Goal: Task Accomplishment & Management: Manage account settings

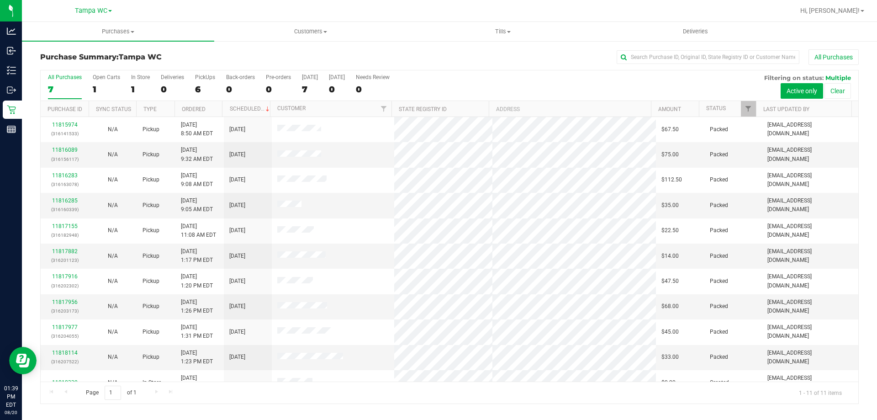
click at [62, 89] on div "7" at bounding box center [65, 89] width 34 height 11
click at [0, 0] on input "All Purchases 7" at bounding box center [0, 0] width 0 height 0
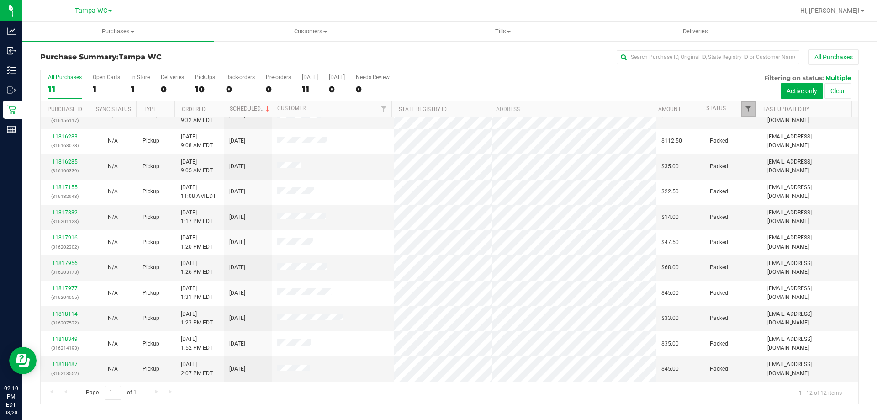
click at [749, 107] on span "Filter" at bounding box center [748, 108] width 7 height 7
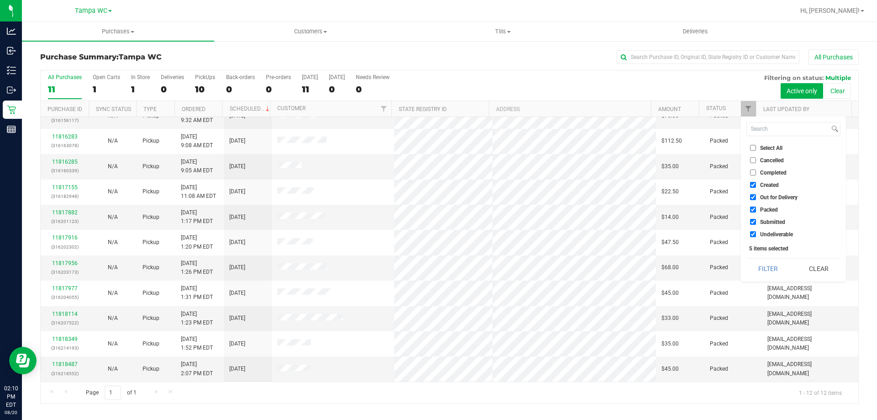
click at [753, 185] on input "Created" at bounding box center [753, 185] width 6 height 6
checkbox input "false"
click at [755, 196] on input "Out for Delivery" at bounding box center [753, 197] width 6 height 6
checkbox input "false"
click at [751, 210] on input "Packed" at bounding box center [753, 210] width 6 height 6
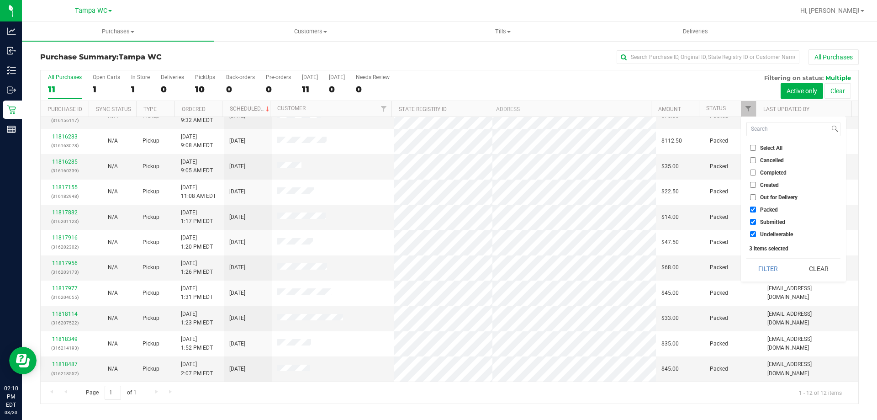
checkbox input "false"
click at [753, 233] on input "Undeliverable" at bounding box center [753, 234] width 6 height 6
checkbox input "false"
click at [768, 265] on button "Filter" at bounding box center [769, 269] width 44 height 20
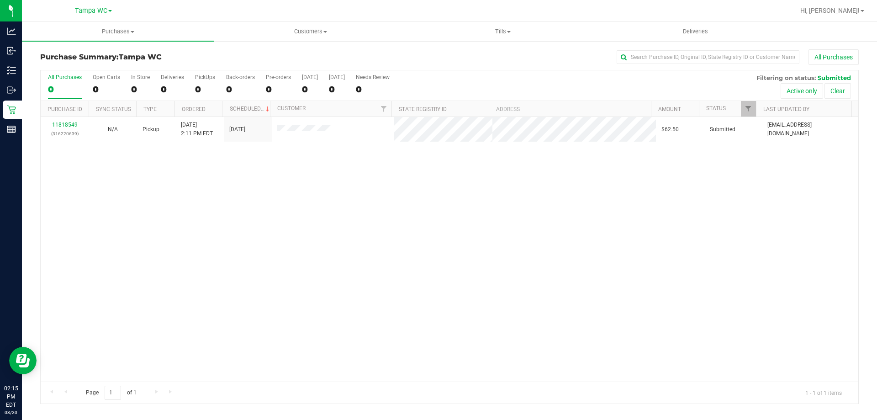
click at [338, 188] on div "11818549 (316220639) N/A Pickup 8/20/2025 2:11 PM EDT 8/20/2025 $62.50 Submitte…" at bounding box center [450, 249] width 818 height 265
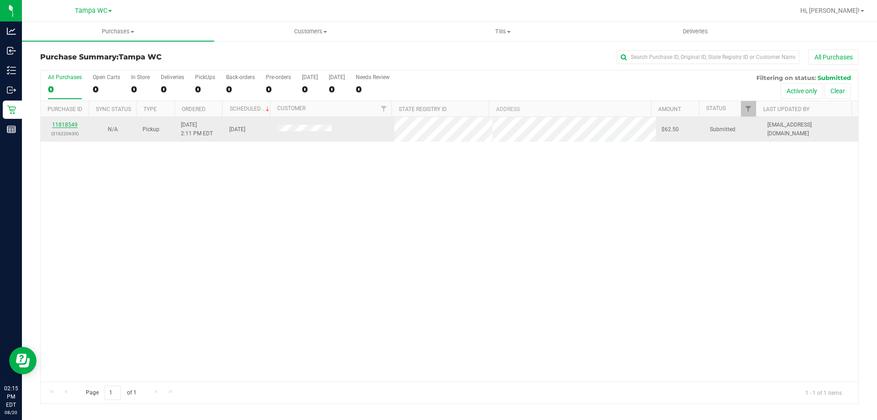
click at [67, 124] on link "11818549" at bounding box center [65, 125] width 26 height 6
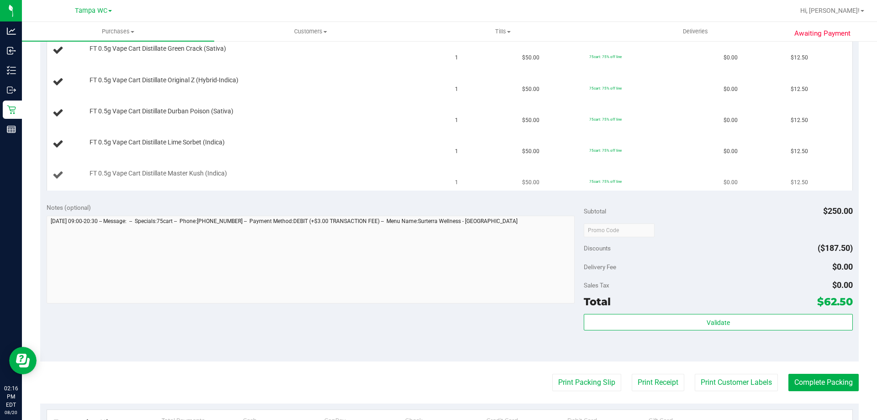
scroll to position [274, 0]
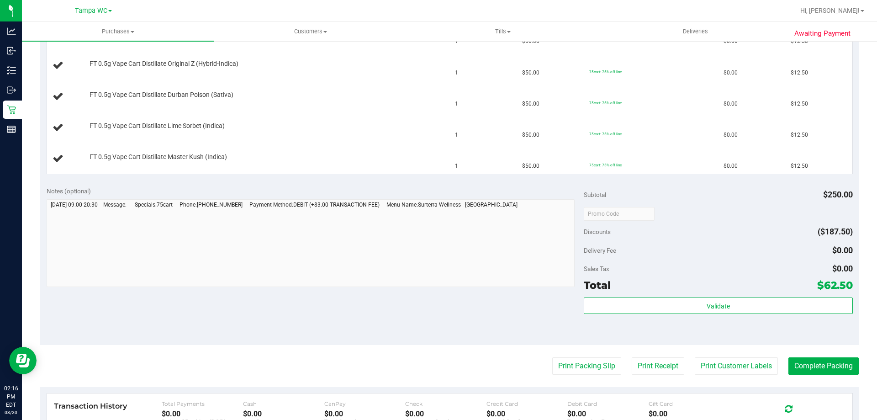
click at [733, 294] on div "Subtotal $250.00 Discounts ($187.50) Delivery Fee $0.00 Sales Tax $0.00 Total $…" at bounding box center [718, 262] width 269 height 152
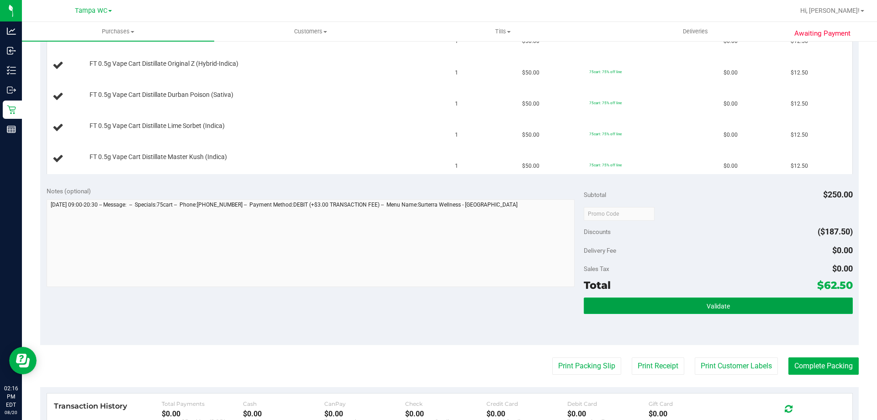
click at [729, 303] on button "Validate" at bounding box center [718, 305] width 269 height 16
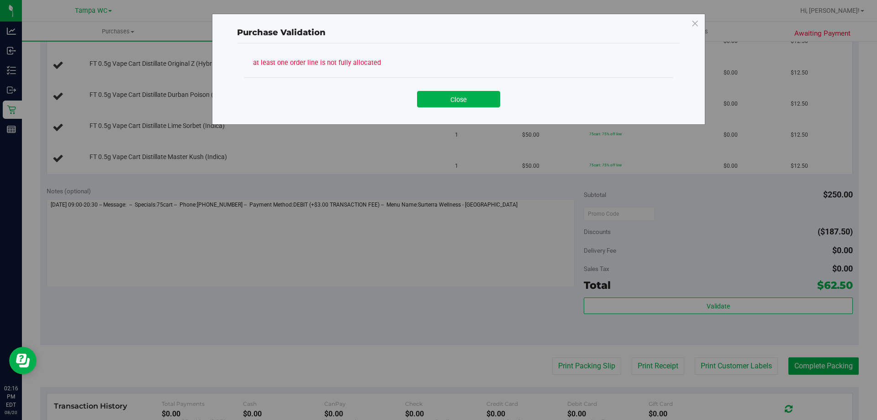
click at [729, 281] on div "Purchase Validation at least one order line is not fully allocated Close" at bounding box center [442, 210] width 884 height 420
click at [480, 105] on button "Close" at bounding box center [458, 99] width 83 height 16
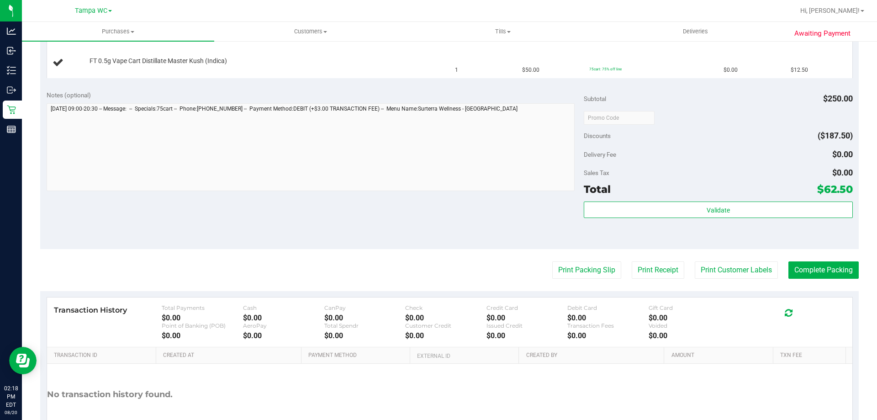
scroll to position [430, 0]
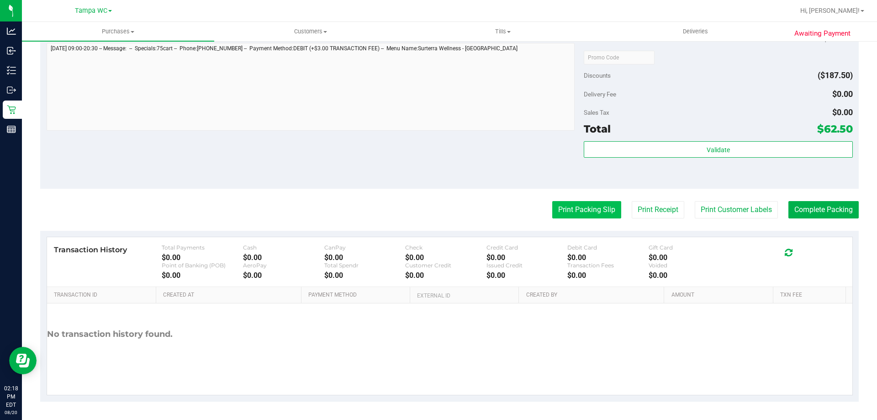
click at [570, 208] on button "Print Packing Slip" at bounding box center [586, 209] width 69 height 17
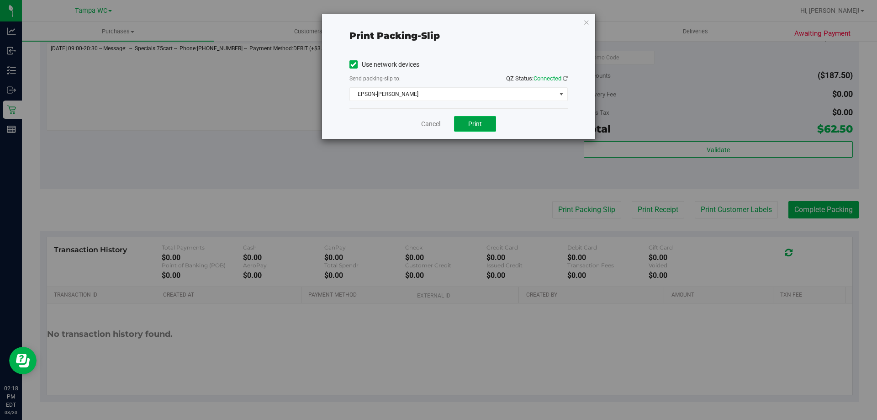
click at [482, 120] on button "Print" at bounding box center [475, 124] width 42 height 16
click at [428, 126] on link "Cancel" at bounding box center [430, 124] width 19 height 10
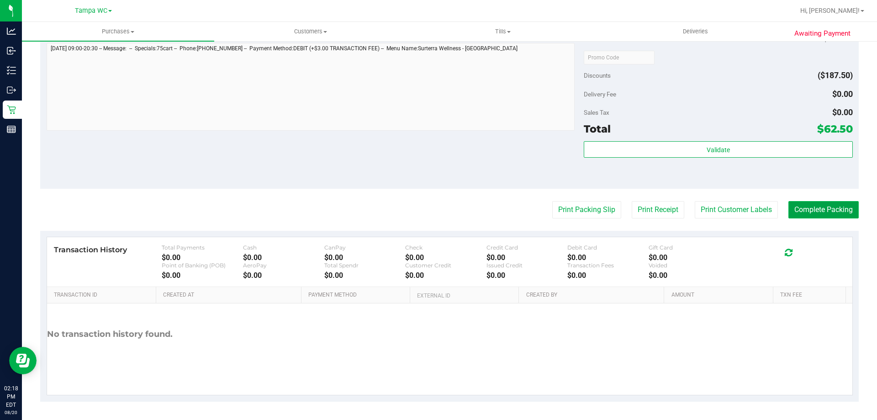
click at [811, 213] on button "Complete Packing" at bounding box center [824, 209] width 70 height 17
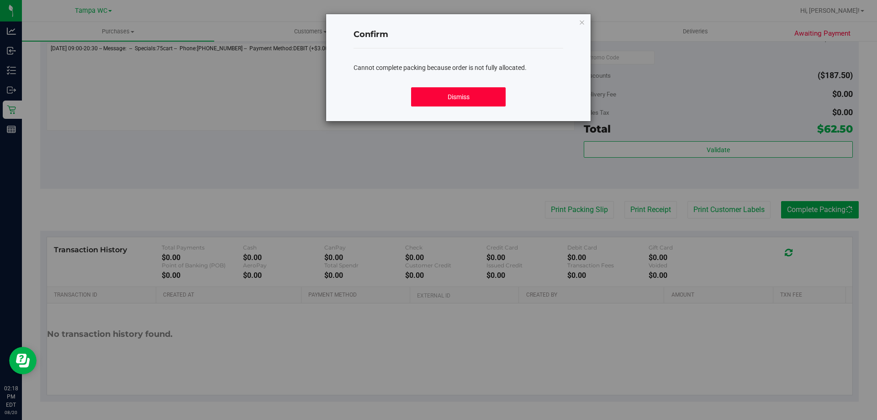
click at [476, 102] on button "Dismiss" at bounding box center [458, 96] width 94 height 19
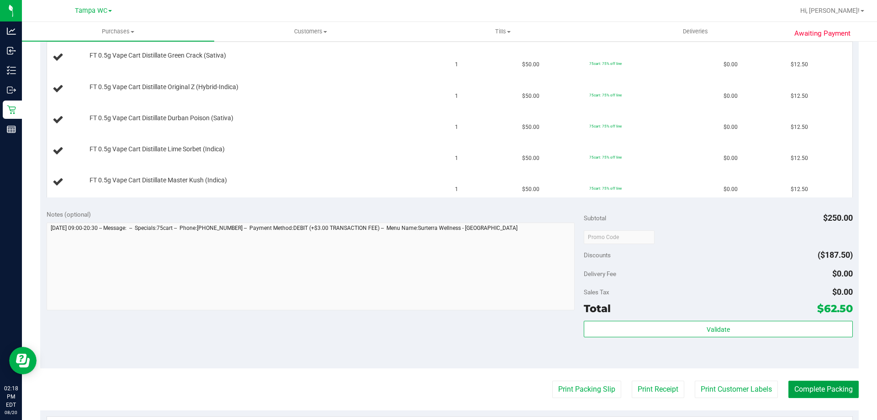
scroll to position [248, 0]
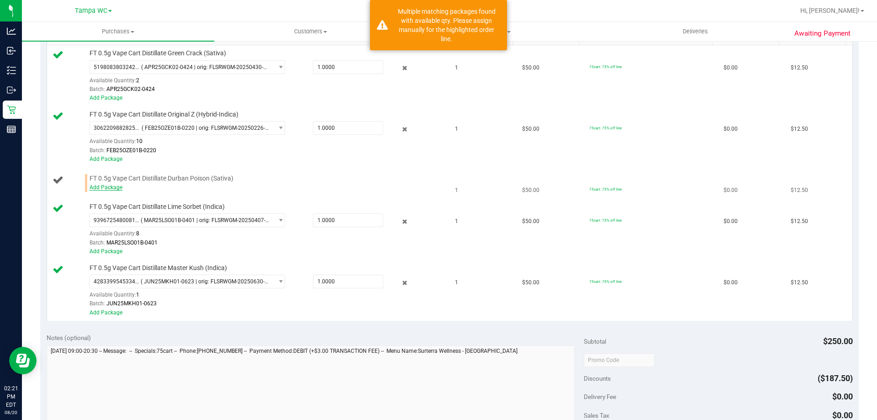
click at [107, 186] on link "Add Package" at bounding box center [106, 187] width 33 height 6
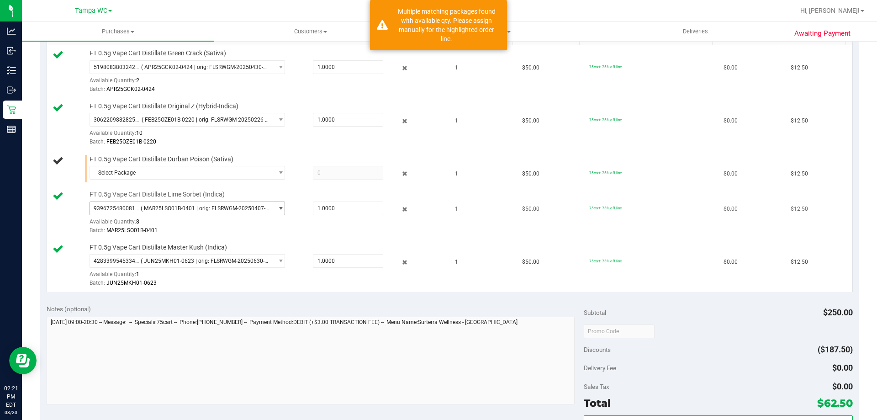
click at [256, 208] on span "( MAR25LSO01B-0401 | orig: FLSRWGM-20250407-2291 )" at bounding box center [205, 208] width 129 height 6
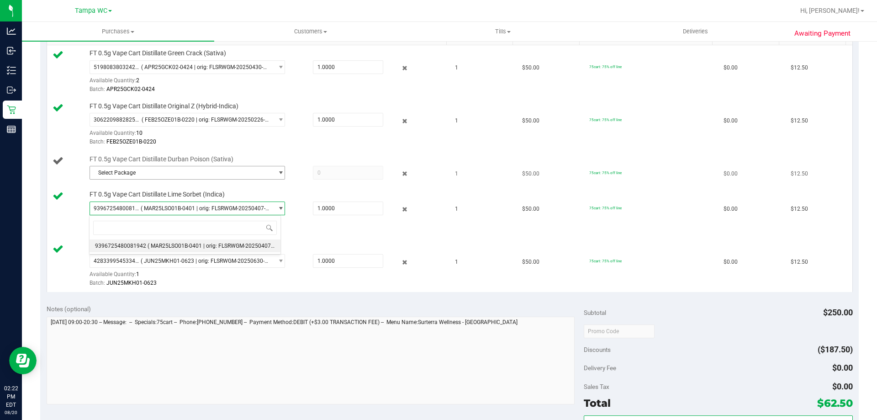
click at [213, 164] on div "FT 0.5g Vape Cart Distillate Durban Poison (Sativa) Select Package 273664066554…" at bounding box center [263, 169] width 357 height 28
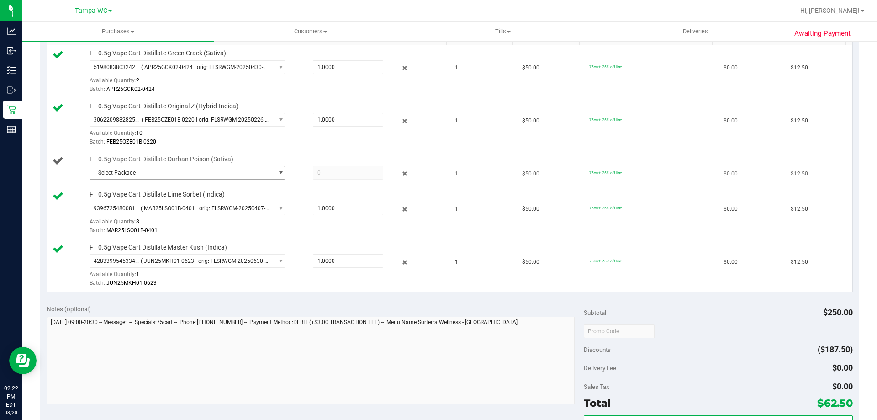
click at [212, 171] on span "Select Package" at bounding box center [181, 172] width 183 height 13
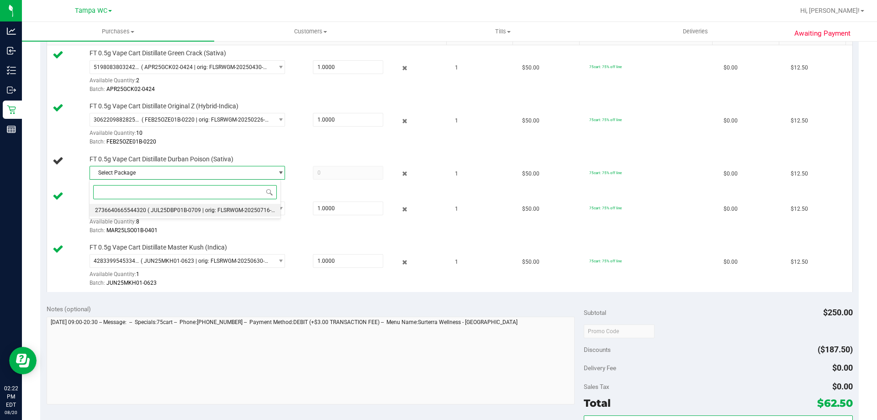
click at [206, 209] on span "( JUL25DBP01B-0709 | orig: FLSRWGM-20250716-869 )" at bounding box center [216, 210] width 137 height 6
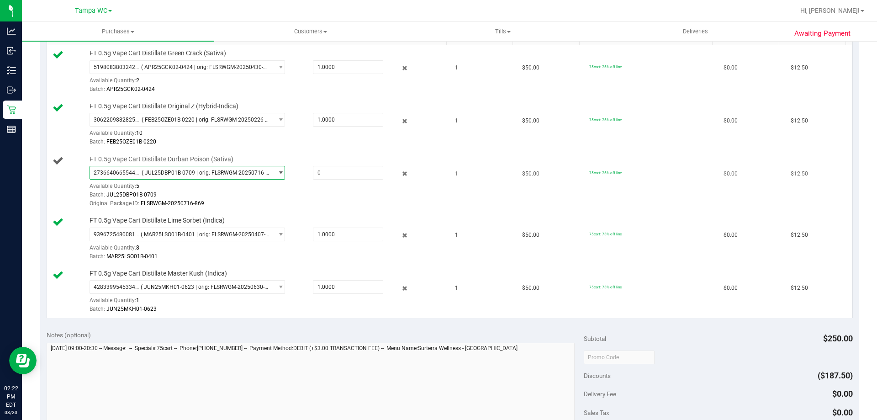
click at [249, 198] on div "Batch: JUL25DBP01B-0709" at bounding box center [266, 195] width 353 height 9
click at [247, 173] on span "( JUL25DBP01B-0709 | orig: FLSRWGM-20250716-869 )" at bounding box center [206, 173] width 128 height 6
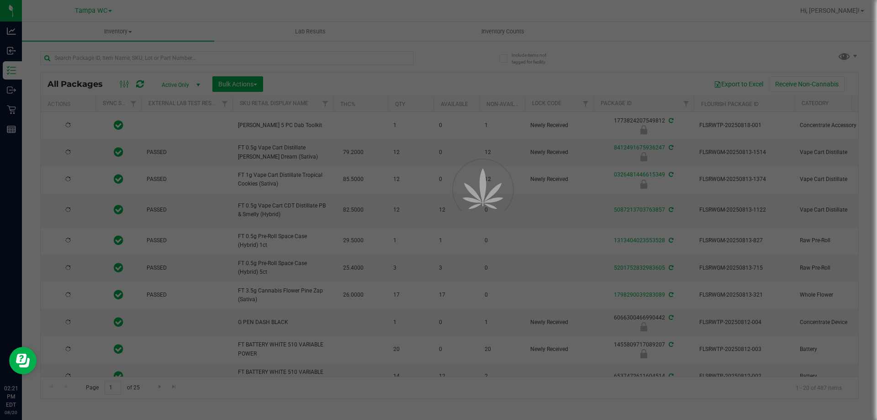
click at [121, 61] on div at bounding box center [438, 210] width 877 height 420
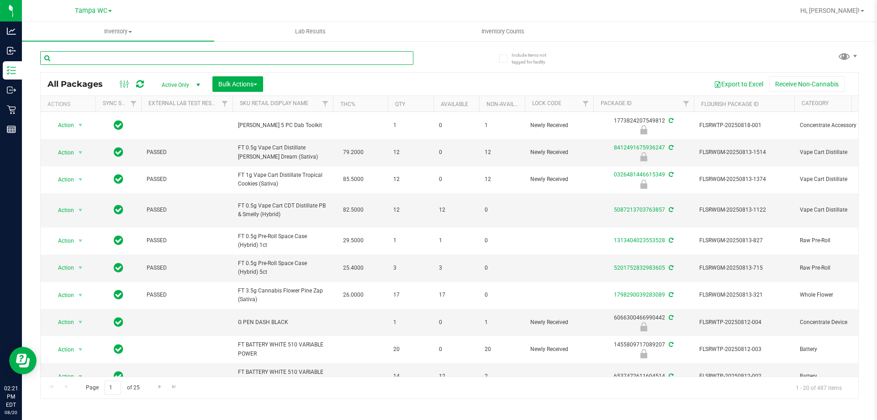
click at [121, 58] on input "text" at bounding box center [226, 58] width 373 height 14
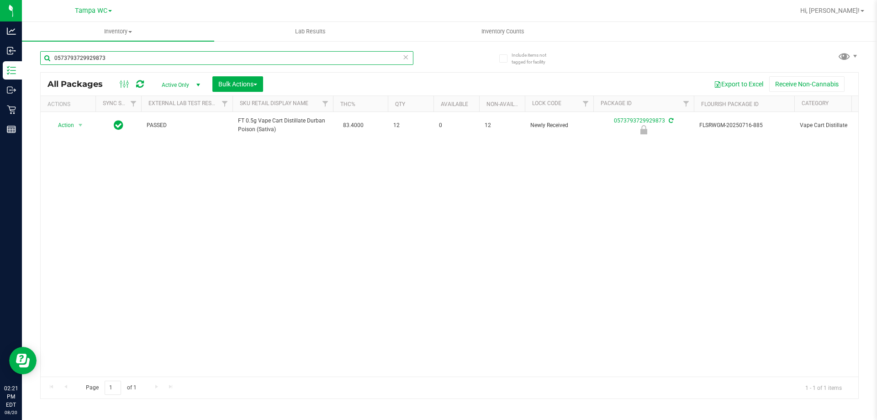
type input "0573793729929873"
click at [429, 195] on div "Action Action Edit attributes Global inventory Locate package Package audit log…" at bounding box center [450, 244] width 818 height 265
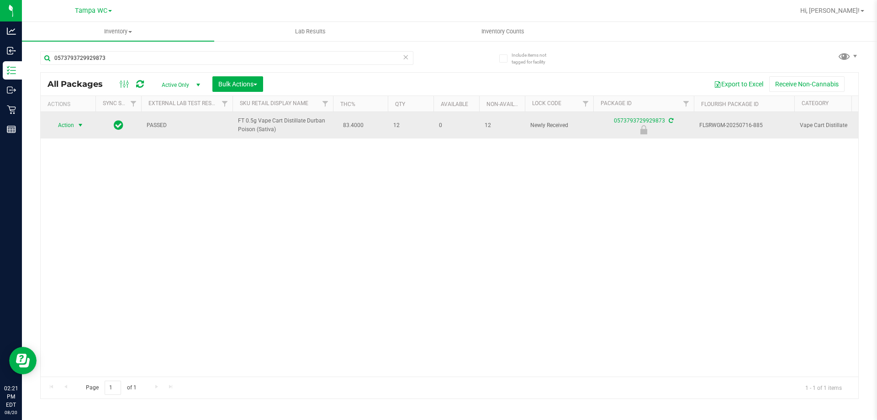
click at [81, 126] on span "select" at bounding box center [80, 125] width 7 height 7
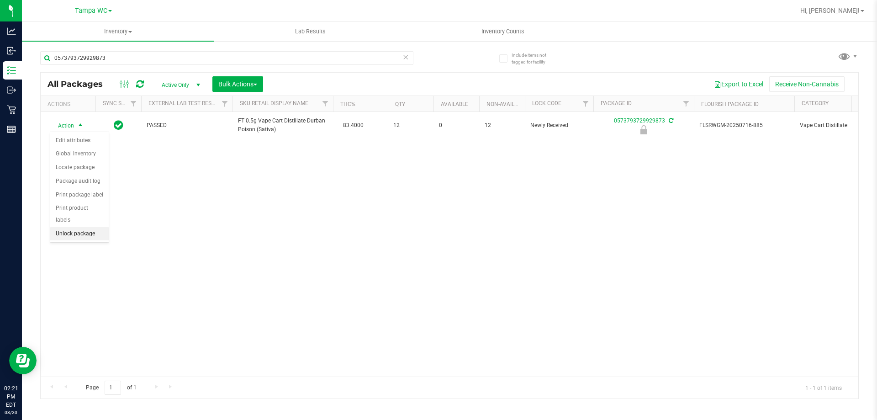
click at [74, 227] on li "Unlock package" at bounding box center [79, 234] width 58 height 14
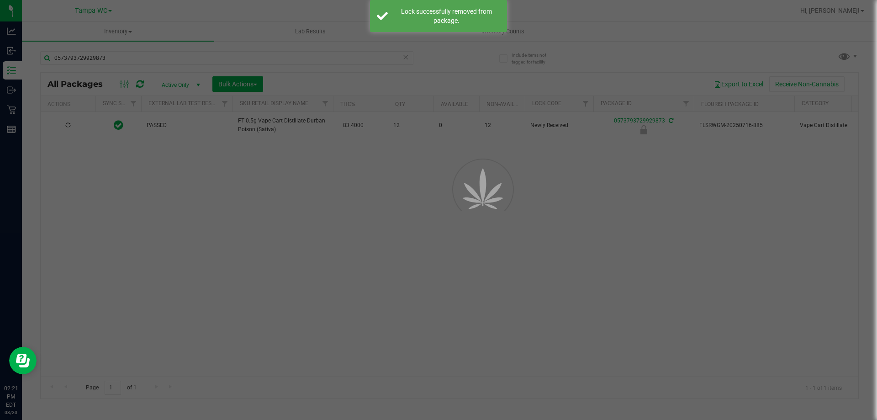
click at [232, 227] on div at bounding box center [438, 210] width 877 height 420
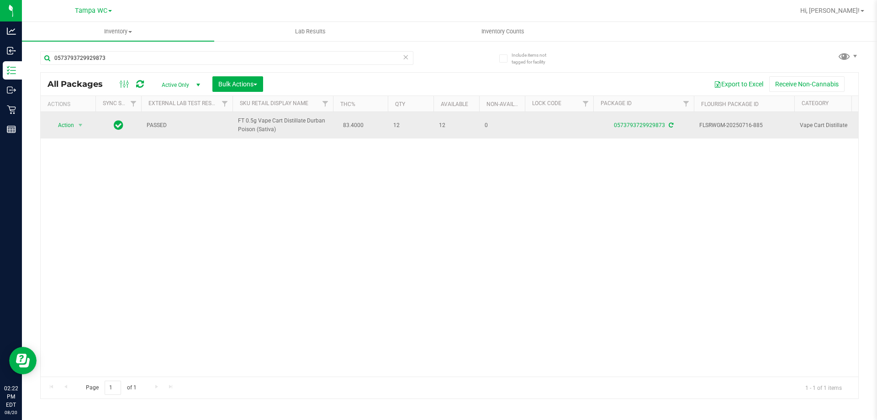
click at [53, 130] on span "Action" at bounding box center [62, 125] width 25 height 13
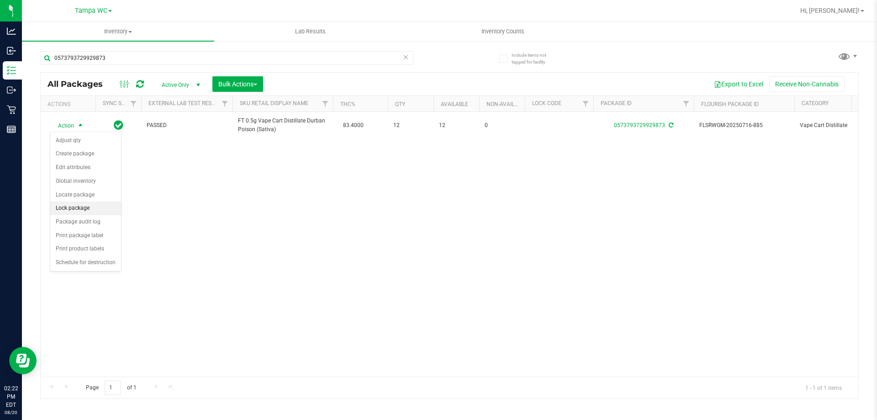
click at [69, 204] on li "Lock package" at bounding box center [85, 208] width 71 height 14
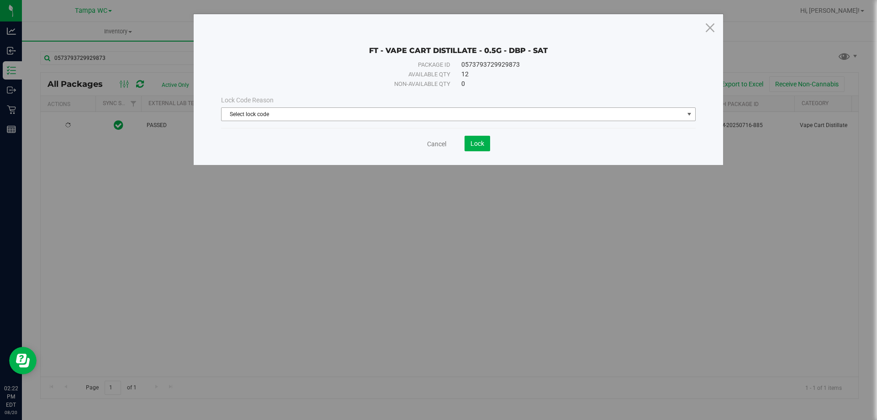
click at [466, 109] on span "Select lock code" at bounding box center [453, 114] width 462 height 13
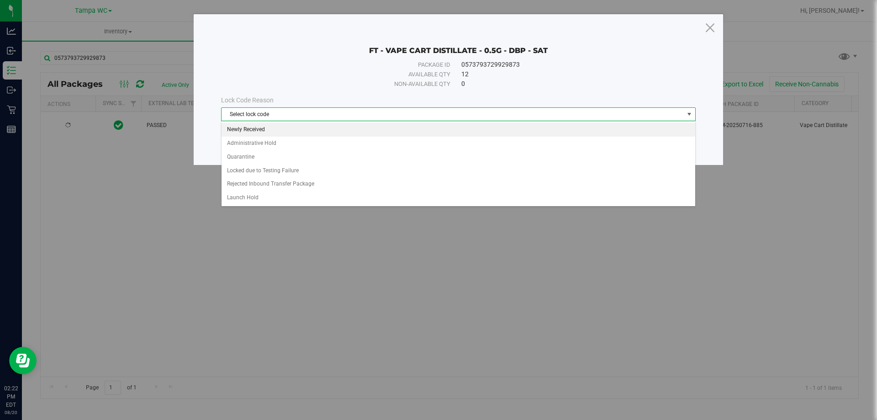
click at [247, 132] on li "Newly Received" at bounding box center [459, 130] width 474 height 14
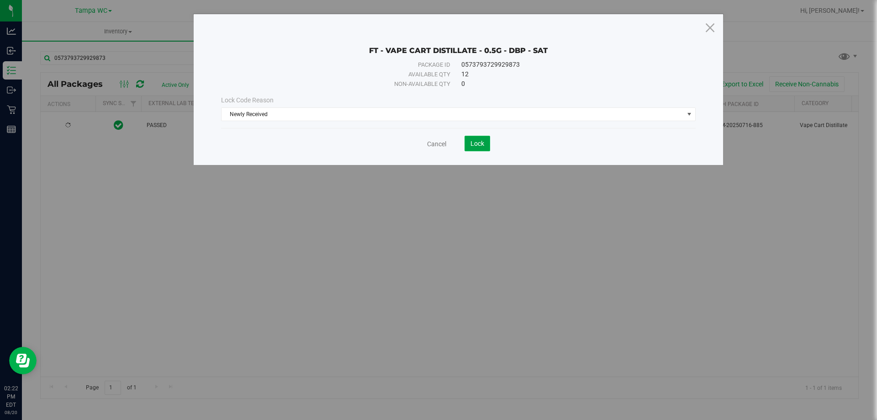
click at [482, 143] on span "Lock" at bounding box center [478, 143] width 14 height 7
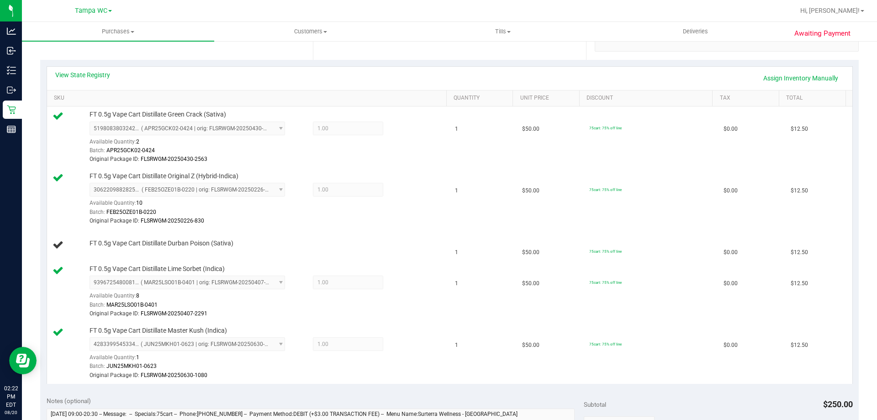
scroll to position [137, 0]
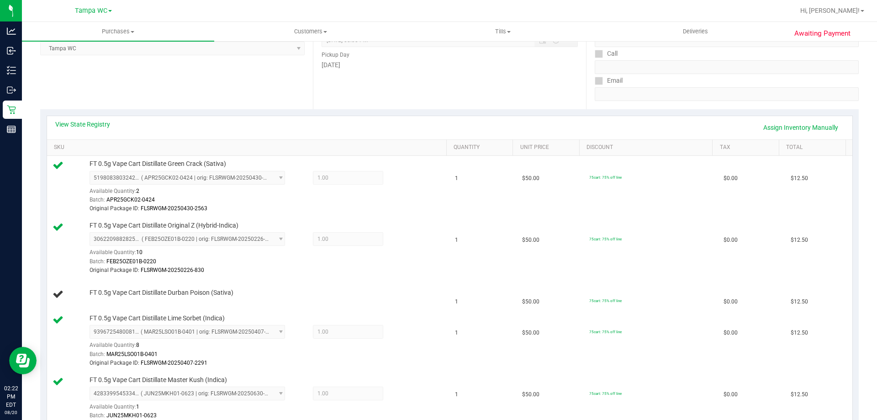
click at [784, 135] on div "View State Registry Assign Inventory Manually" at bounding box center [450, 127] width 806 height 23
click at [785, 127] on link "Assign Inventory Manually" at bounding box center [801, 128] width 87 height 16
click at [101, 299] on link "Add Package" at bounding box center [106, 299] width 33 height 6
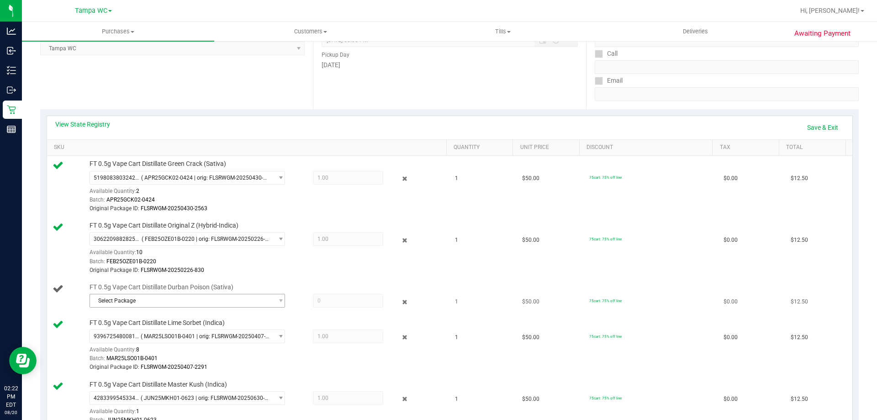
click at [233, 302] on span "Select Package" at bounding box center [181, 300] width 183 height 13
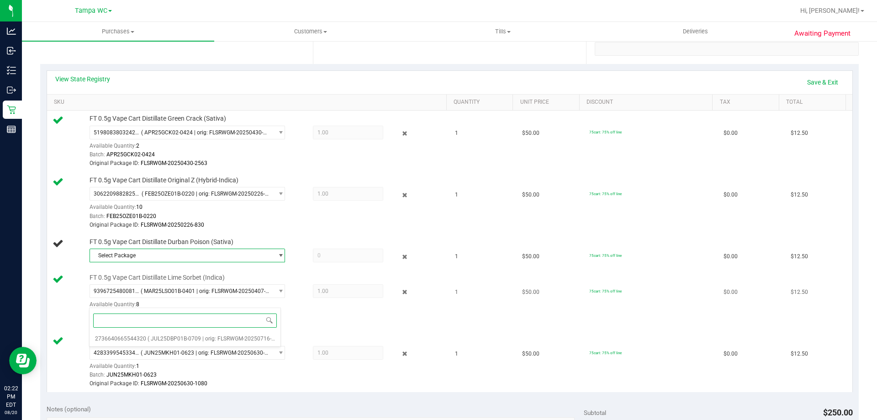
scroll to position [183, 0]
click at [206, 339] on span "( JUL25DBP01B-0709 | orig: FLSRWGM-20250716-869 )" at bounding box center [216, 338] width 137 height 6
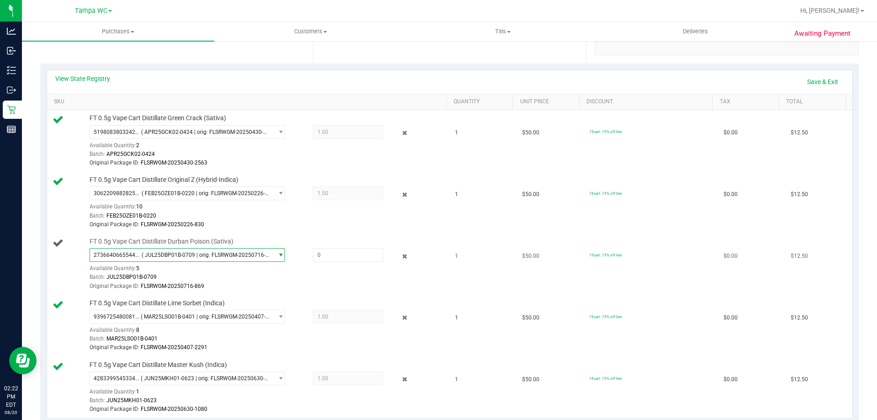
click at [262, 257] on span "( JUL25DBP01B-0709 | orig: FLSRWGM-20250716-869 )" at bounding box center [206, 255] width 128 height 6
click at [302, 274] on div "Batch: JUL25DBP01B-0709" at bounding box center [266, 277] width 353 height 9
click at [816, 82] on link "Save & Exit" at bounding box center [822, 82] width 43 height 16
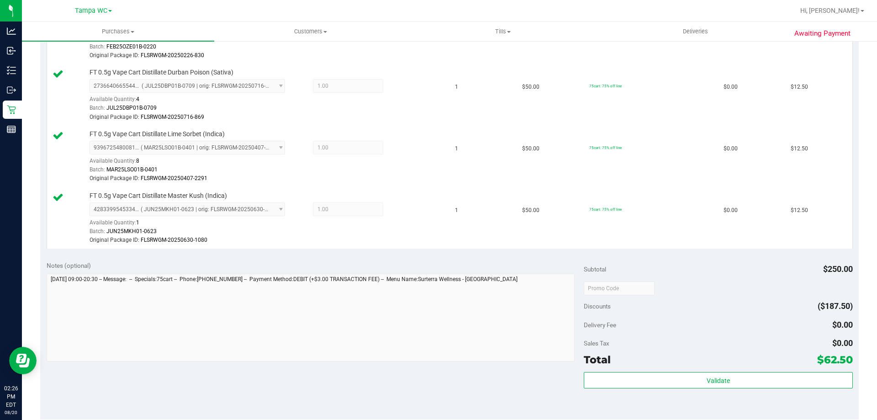
scroll to position [503, 0]
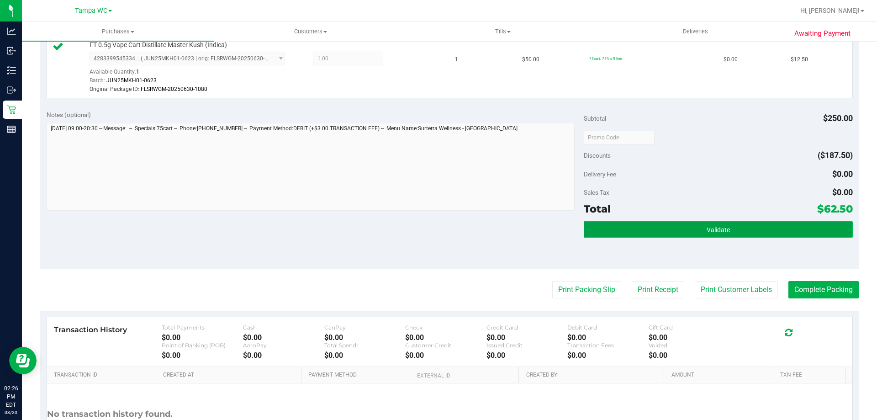
click at [685, 225] on button "Validate" at bounding box center [718, 229] width 269 height 16
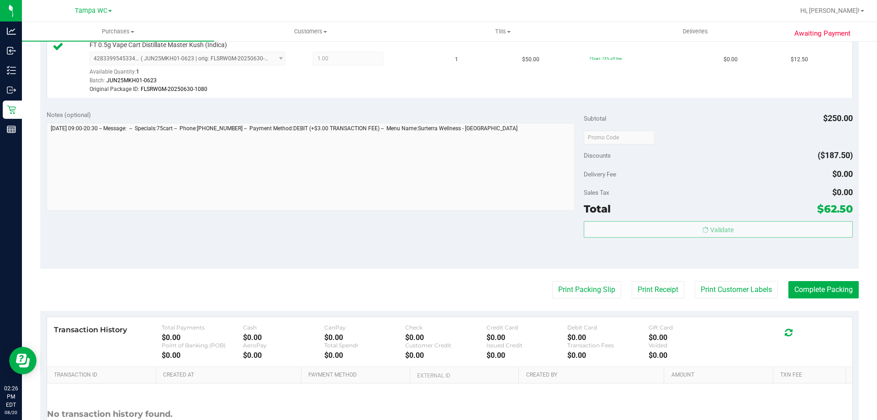
click at [705, 161] on div "Discounts ($187.50)" at bounding box center [718, 155] width 269 height 16
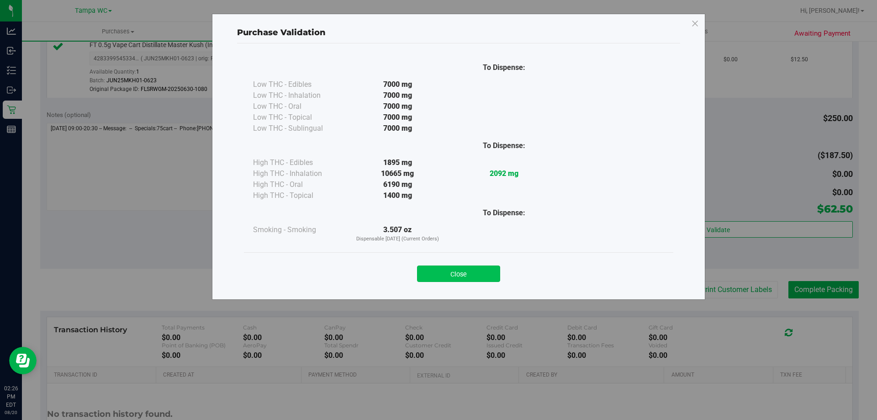
click at [461, 273] on button "Close" at bounding box center [458, 273] width 83 height 16
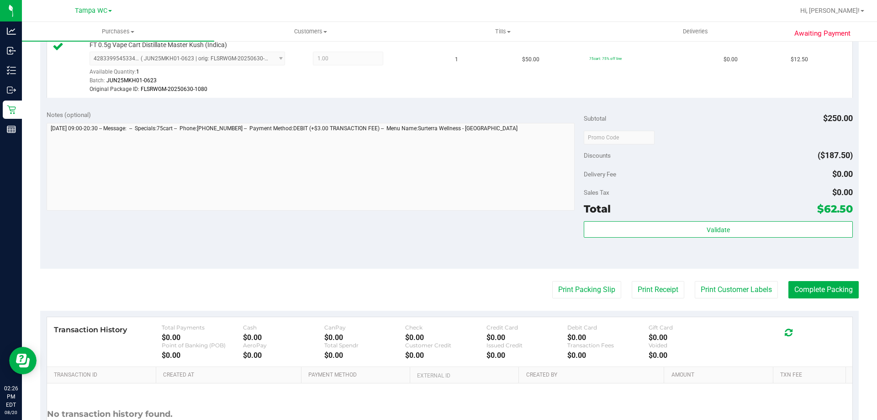
click at [487, 244] on div "Notes (optional) Subtotal $250.00 Discounts ($187.50) Delivery Fee $0.00 Sales …" at bounding box center [449, 186] width 819 height 164
click at [559, 283] on button "Print Packing Slip" at bounding box center [586, 289] width 69 height 17
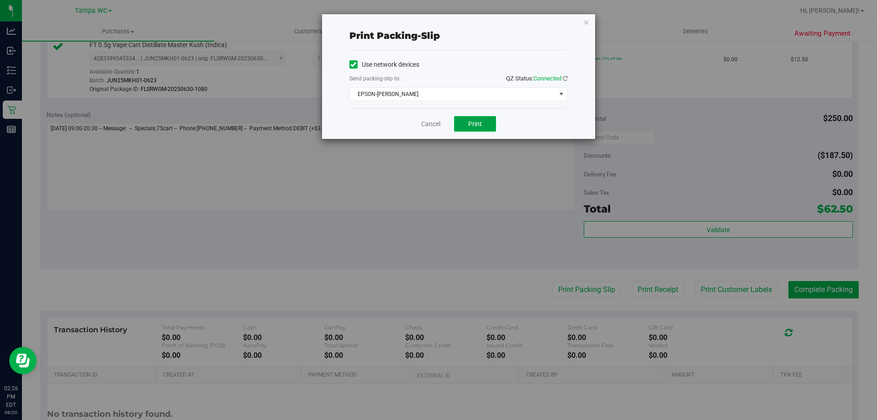
click at [466, 122] on button "Print" at bounding box center [475, 124] width 42 height 16
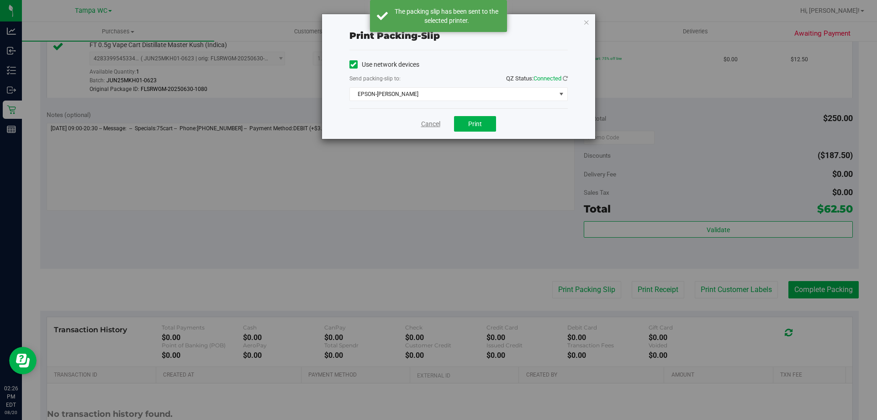
click at [429, 124] on link "Cancel" at bounding box center [430, 124] width 19 height 10
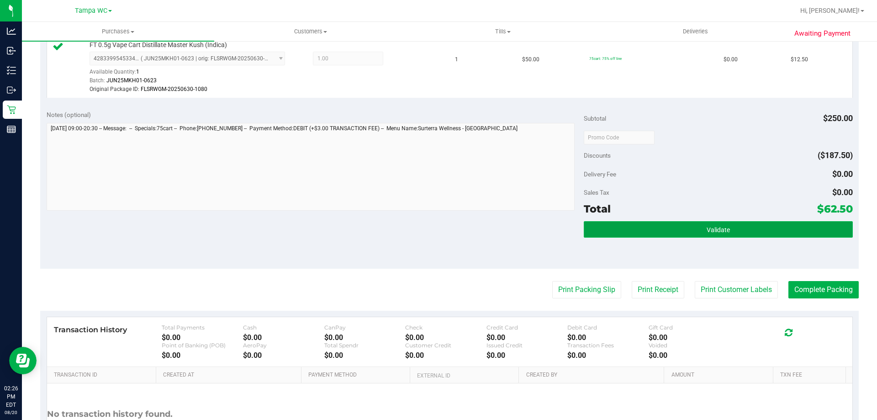
click at [744, 231] on button "Validate" at bounding box center [718, 229] width 269 height 16
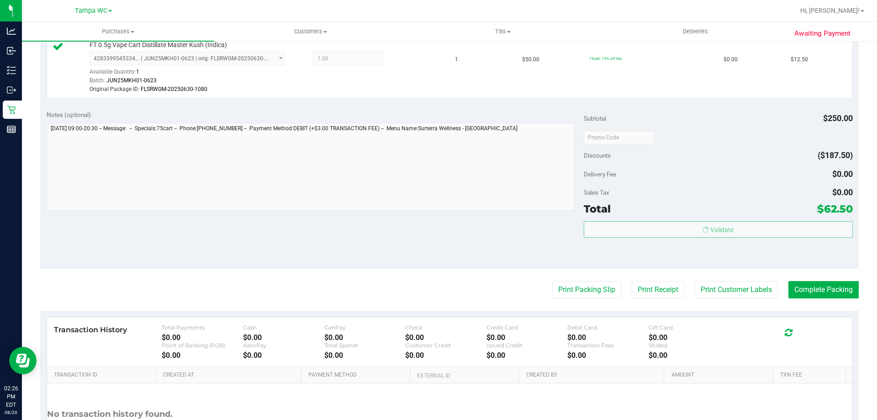
click at [739, 182] on div "Subtotal $250.00 Discounts ($187.50) Delivery Fee $0.00 Sales Tax $0.00 Total $…" at bounding box center [718, 186] width 269 height 152
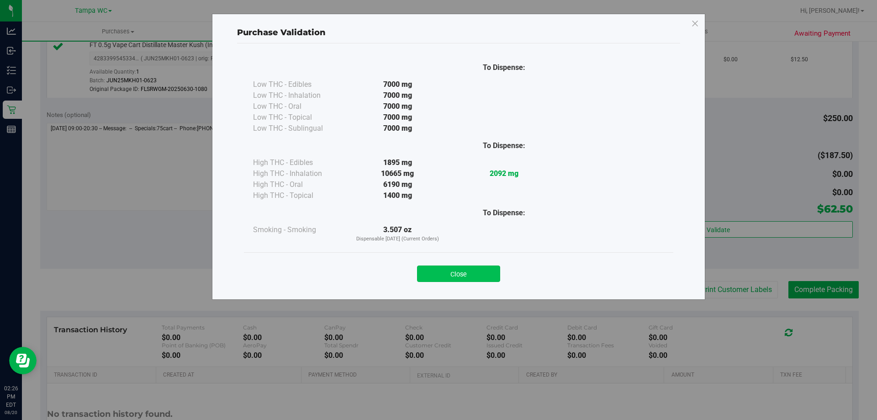
click at [467, 273] on button "Close" at bounding box center [458, 273] width 83 height 16
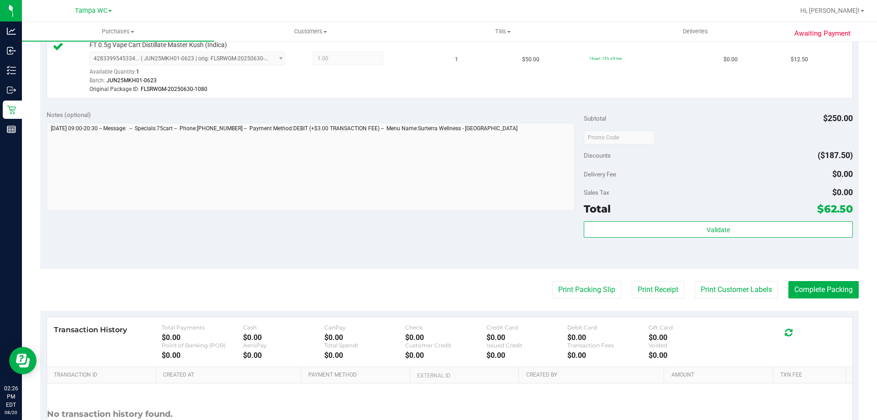
click at [737, 151] on div "Discounts ($187.50)" at bounding box center [718, 155] width 269 height 16
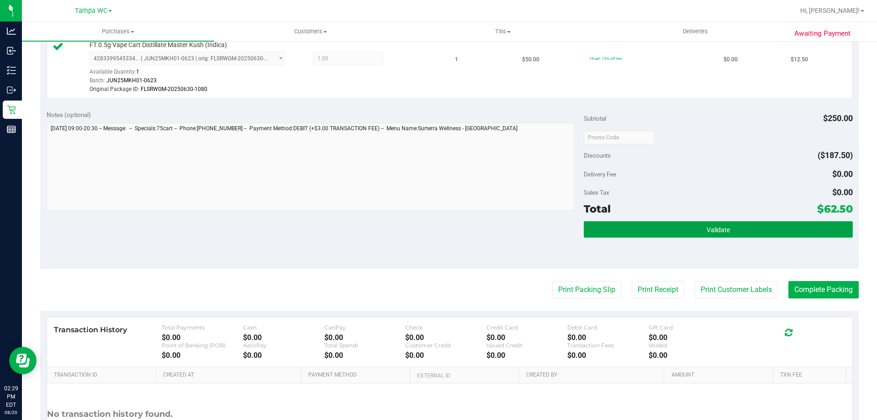
click at [752, 236] on button "Validate" at bounding box center [718, 229] width 269 height 16
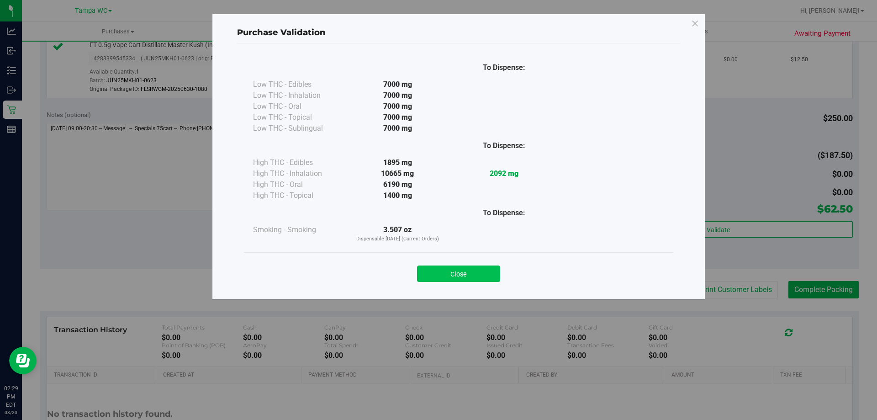
click at [475, 270] on button "Close" at bounding box center [458, 273] width 83 height 16
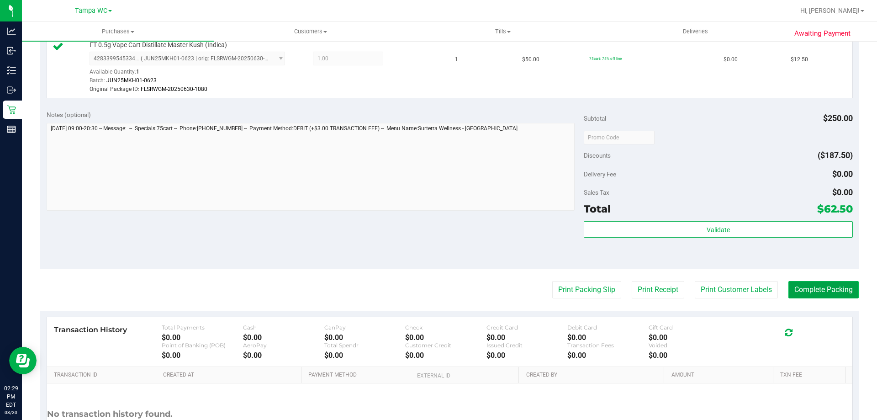
click at [808, 281] on button "Complete Packing" at bounding box center [824, 289] width 70 height 17
